Goal: Task Accomplishment & Management: Use online tool/utility

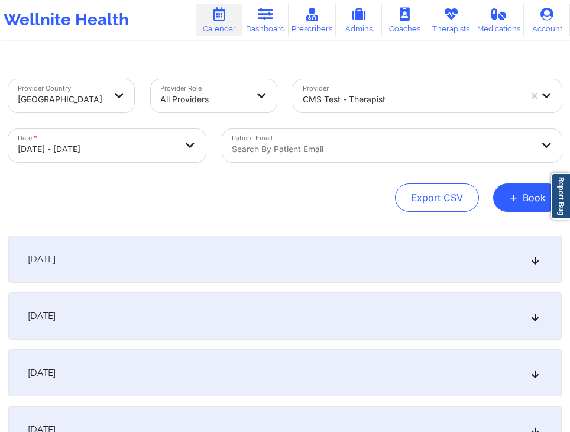
click at [343, 211] on div "Export CSV + Book" at bounding box center [285, 197] width 554 height 28
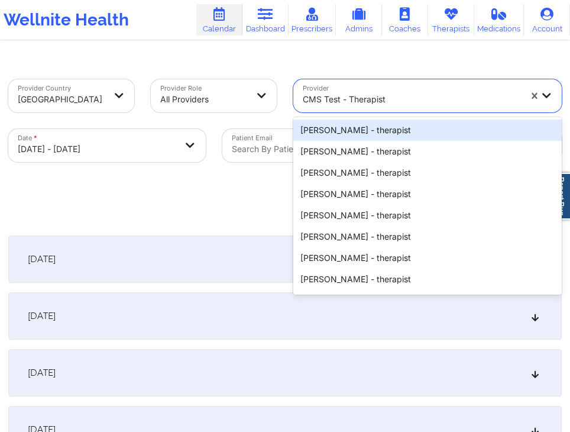
click at [344, 89] on div "CMS Test - therapist" at bounding box center [412, 99] width 218 height 26
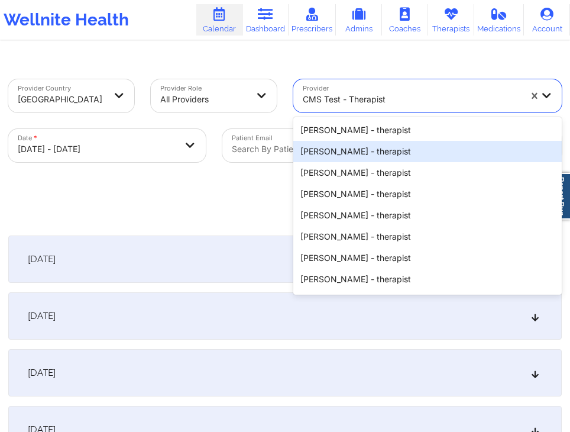
click at [351, 154] on div "[PERSON_NAME] - therapist" at bounding box center [427, 151] width 269 height 21
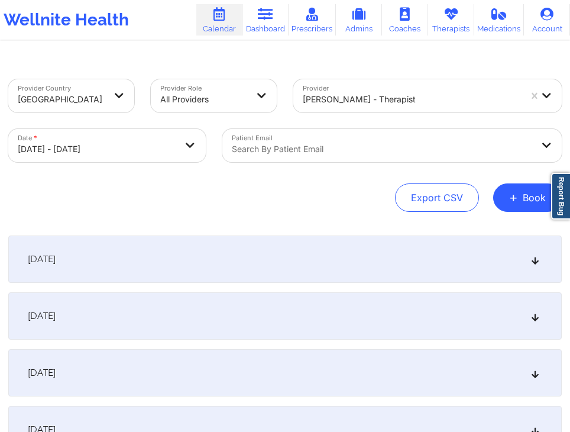
click at [336, 186] on div "Export CSV + Book" at bounding box center [285, 197] width 554 height 28
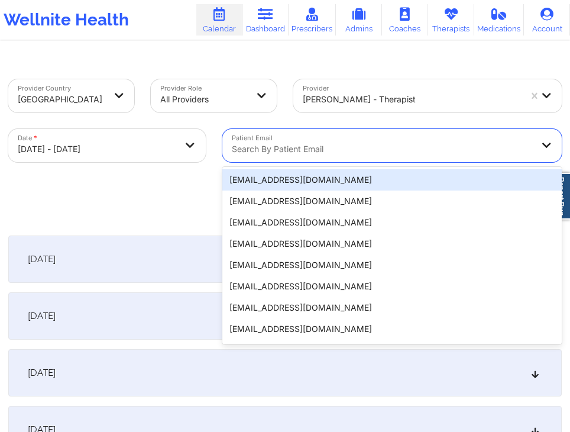
click at [321, 157] on div "Search by patient email" at bounding box center [378, 145] width 312 height 33
click at [310, 187] on div "[EMAIL_ADDRESS][DOMAIN_NAME]" at bounding box center [392, 179] width 340 height 21
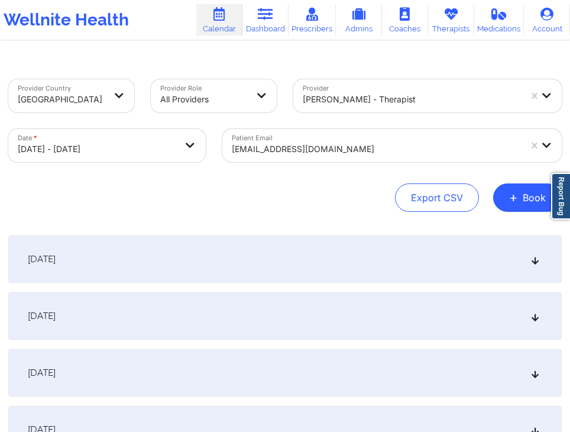
click at [301, 193] on div "Export CSV + Book" at bounding box center [285, 197] width 554 height 28
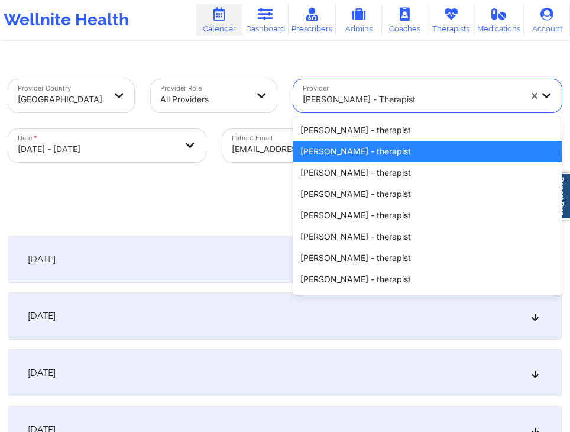
click at [334, 107] on div "[PERSON_NAME] - therapist" at bounding box center [412, 99] width 218 height 26
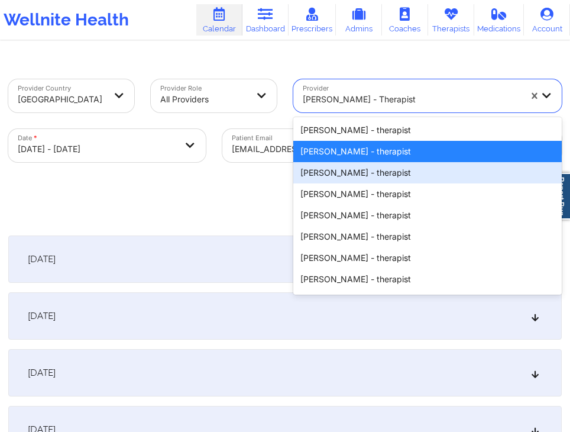
click at [320, 175] on div "[PERSON_NAME] - therapist" at bounding box center [427, 172] width 269 height 21
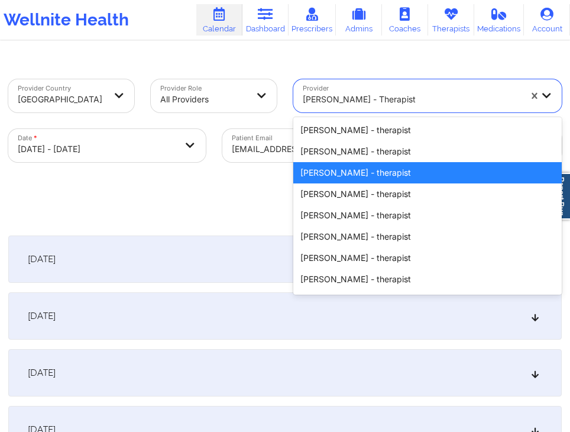
click at [328, 104] on div at bounding box center [412, 99] width 218 height 14
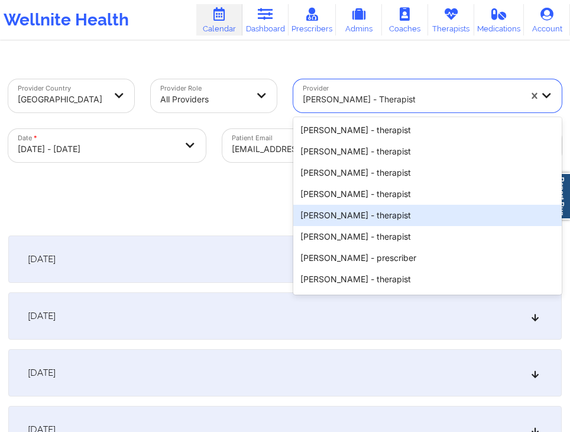
scroll to position [406, 0]
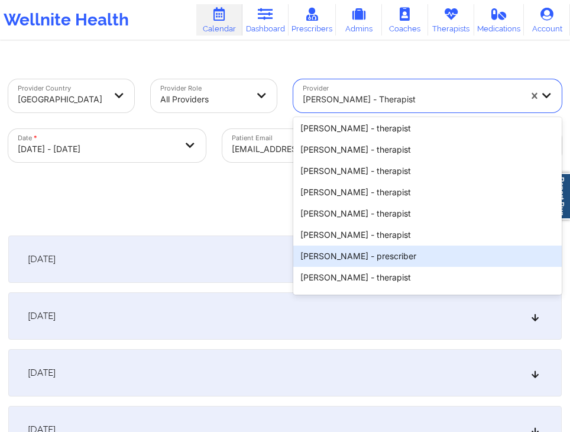
click at [349, 253] on div "[PERSON_NAME] - prescriber" at bounding box center [427, 256] width 269 height 21
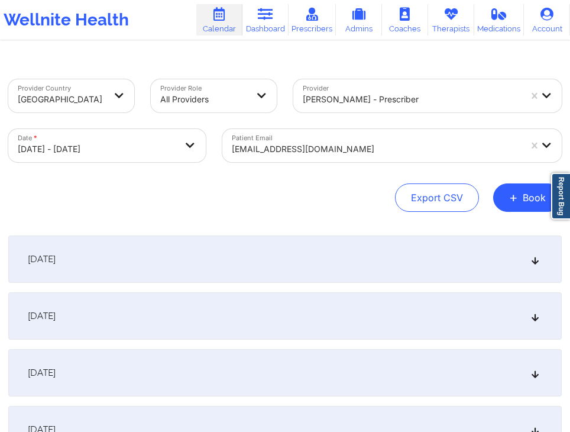
click at [341, 210] on div "Export CSV + Book" at bounding box center [285, 197] width 554 height 28
click at [270, 199] on div "Export CSV + Book" at bounding box center [285, 197] width 554 height 28
click at [308, 188] on div "Export CSV + Book" at bounding box center [285, 197] width 554 height 28
click at [346, 208] on div "Export CSV + Book" at bounding box center [285, 197] width 554 height 28
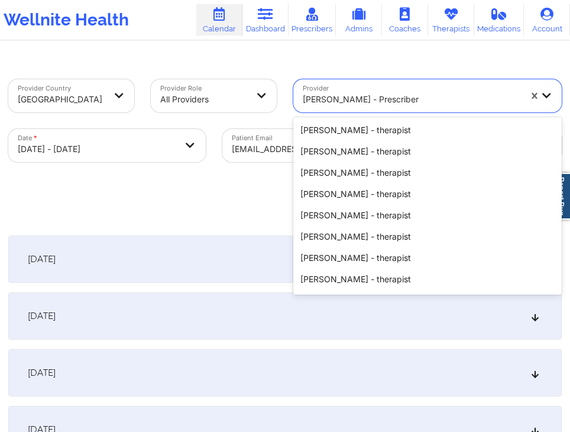
scroll to position [386, 0]
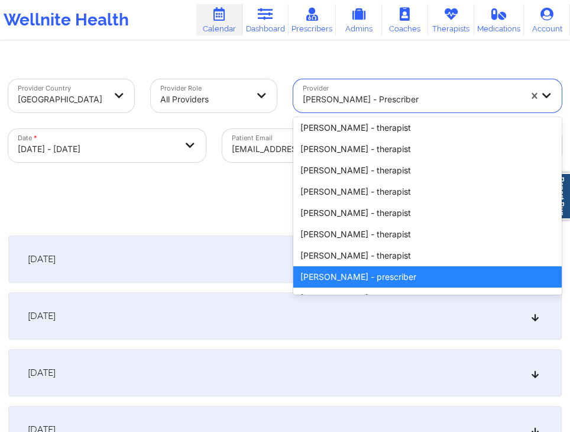
click at [440, 92] on div at bounding box center [412, 99] width 218 height 14
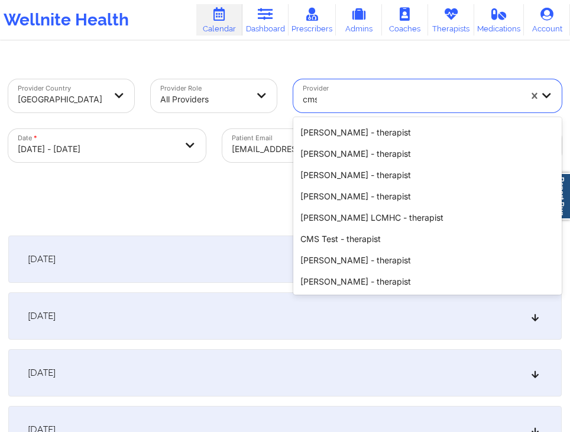
scroll to position [0, 0]
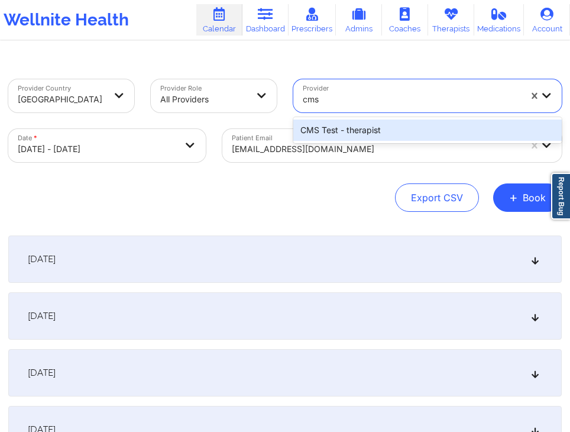
type input "cms"
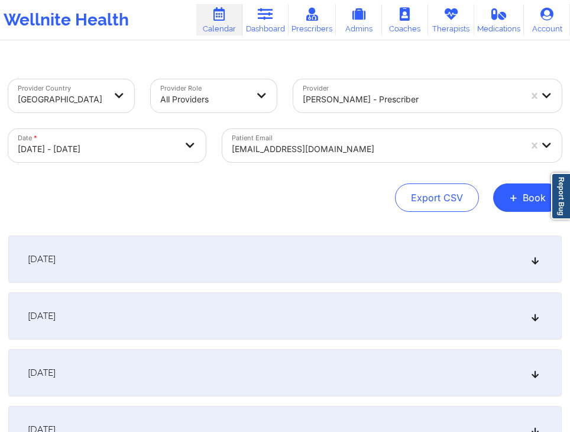
click at [340, 188] on div "Export CSV + Book" at bounding box center [285, 197] width 554 height 28
